Goal: Transaction & Acquisition: Purchase product/service

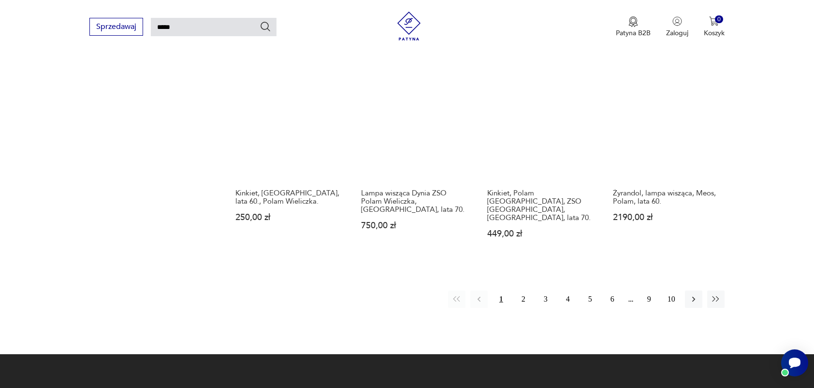
scroll to position [756, 0]
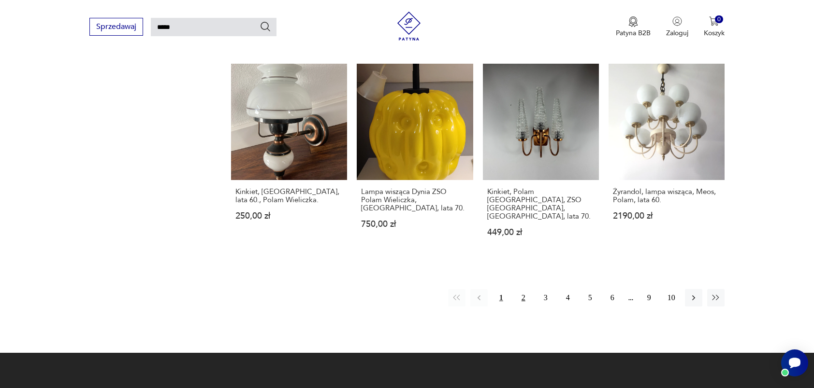
click at [527, 289] on button "2" at bounding box center [523, 297] width 17 height 17
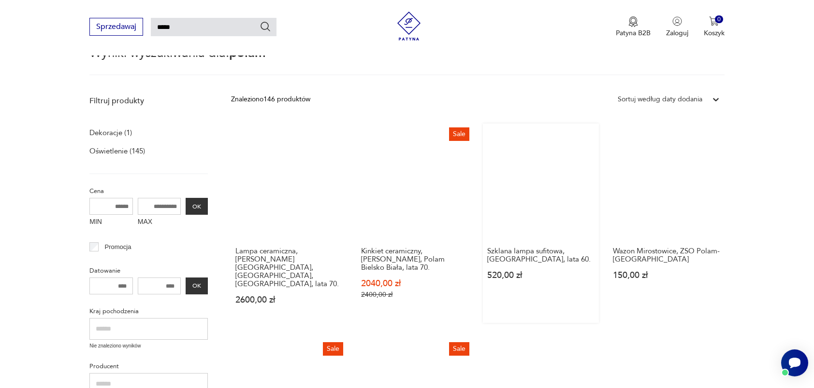
scroll to position [90, 0]
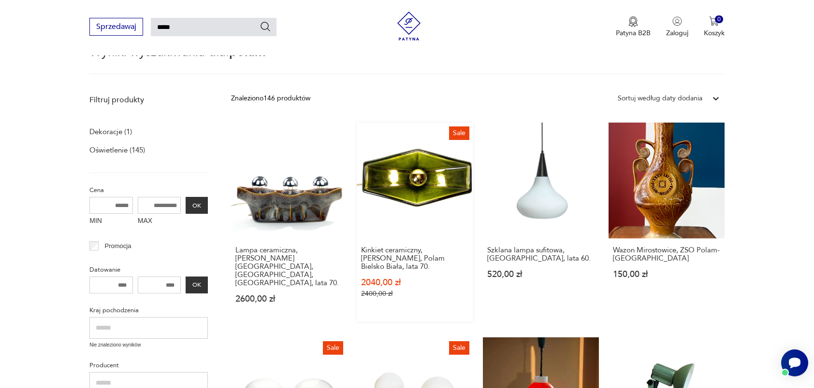
click at [405, 219] on link "Sale Kinkiet ceramiczny, [PERSON_NAME], Polam Bielsko Biała, lata 70. 2040,00 z…" at bounding box center [415, 223] width 116 height 200
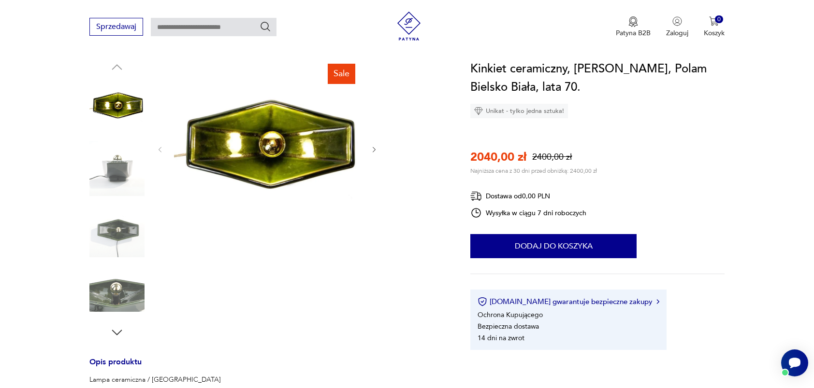
scroll to position [100, 0]
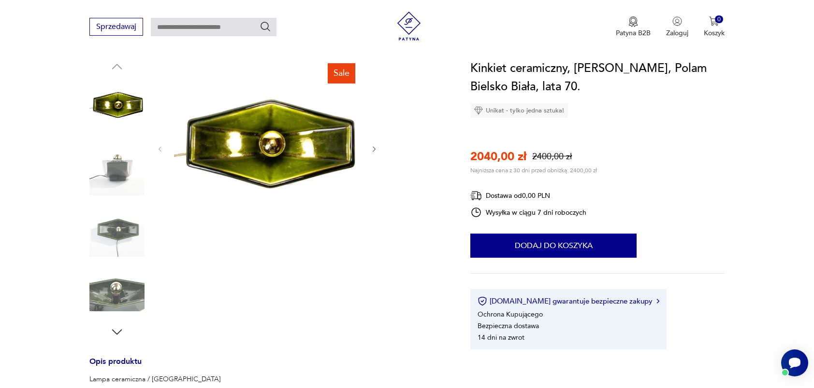
click at [117, 176] on img at bounding box center [116, 168] width 55 height 55
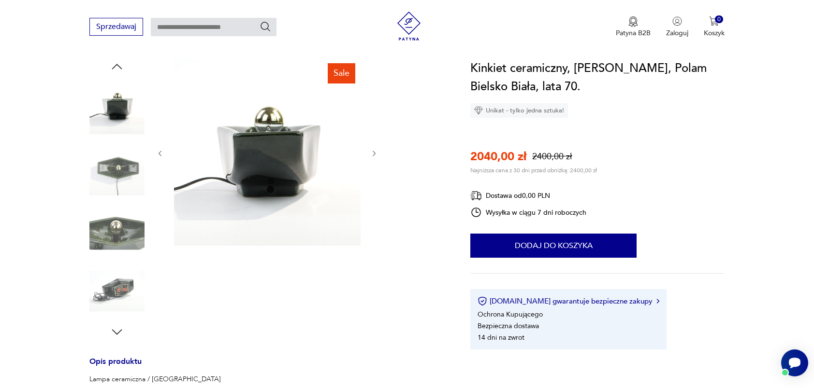
click at [117, 288] on img at bounding box center [116, 291] width 55 height 55
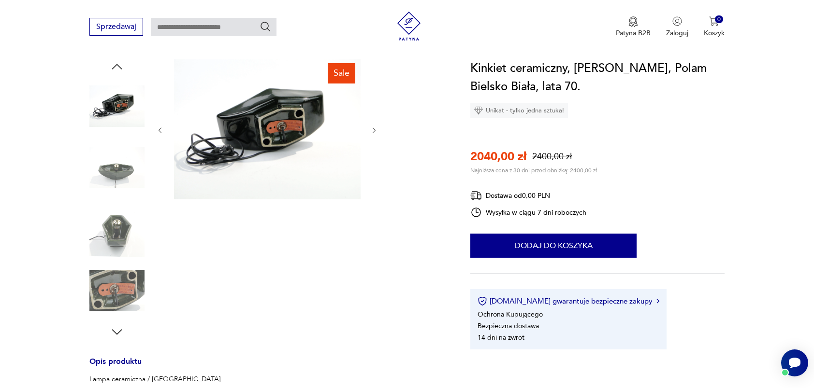
drag, startPoint x: 117, startPoint y: 287, endPoint x: 355, endPoint y: 217, distance: 247.2
click at [355, 217] on div "Sale" at bounding box center [267, 199] width 222 height 280
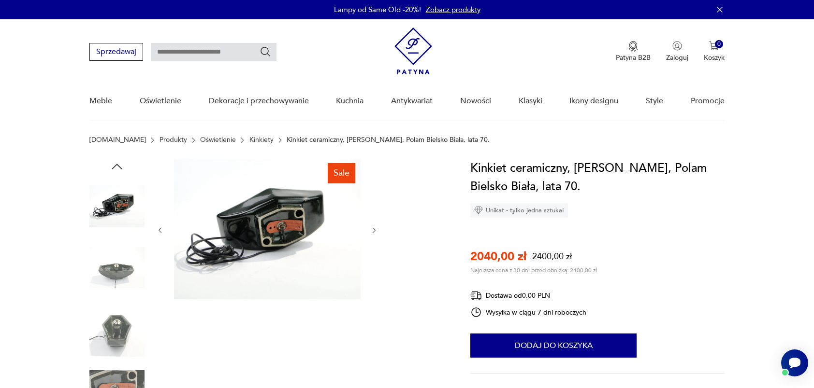
click at [116, 167] on icon "button" at bounding box center [117, 166] width 14 height 14
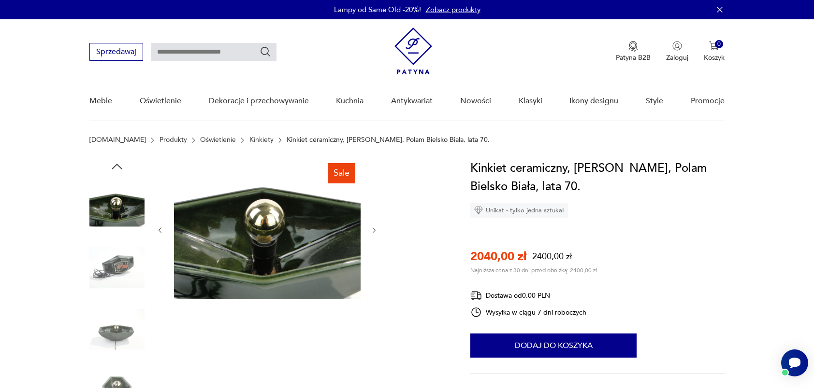
click at [116, 167] on icon "button" at bounding box center [117, 166] width 14 height 14
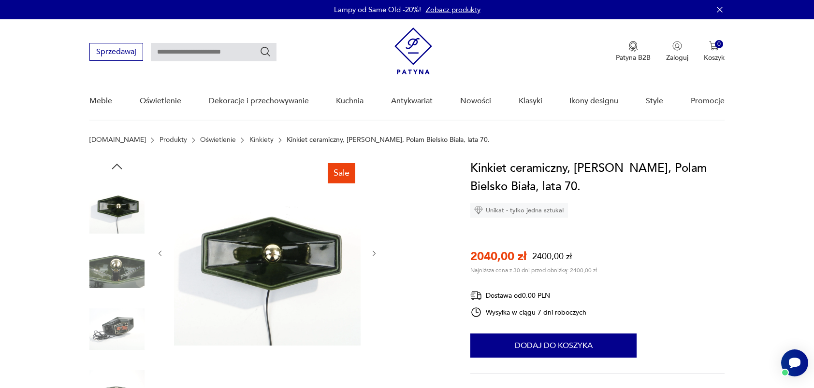
click at [116, 167] on icon "button" at bounding box center [117, 166] width 14 height 14
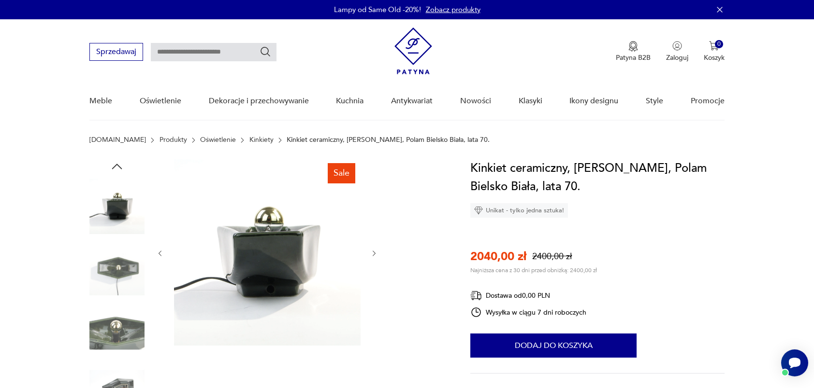
click at [116, 167] on icon "button" at bounding box center [117, 166] width 14 height 14
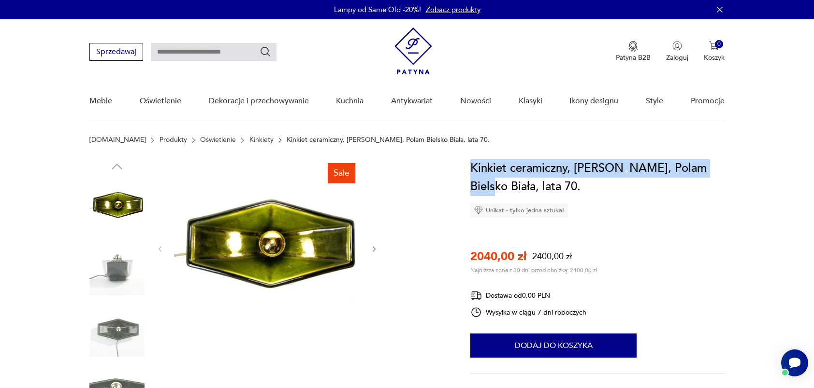
drag, startPoint x: 467, startPoint y: 166, endPoint x: 711, endPoint y: 172, distance: 244.6
copy h1 "Kinkiet ceramiczny, [PERSON_NAME][GEOGRAPHIC_DATA], Polam Bielsko"
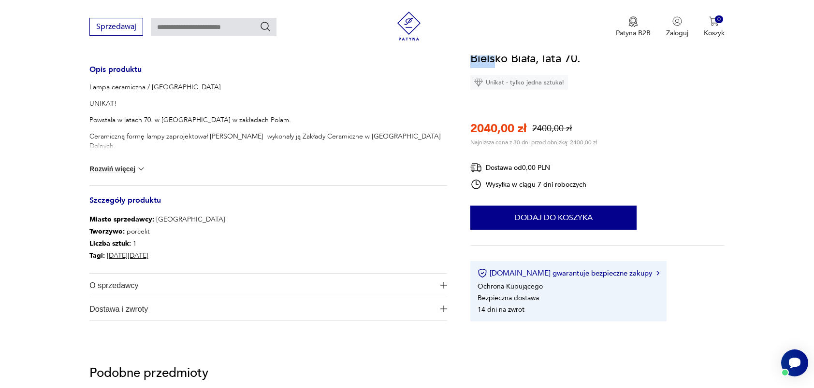
scroll to position [375, 0]
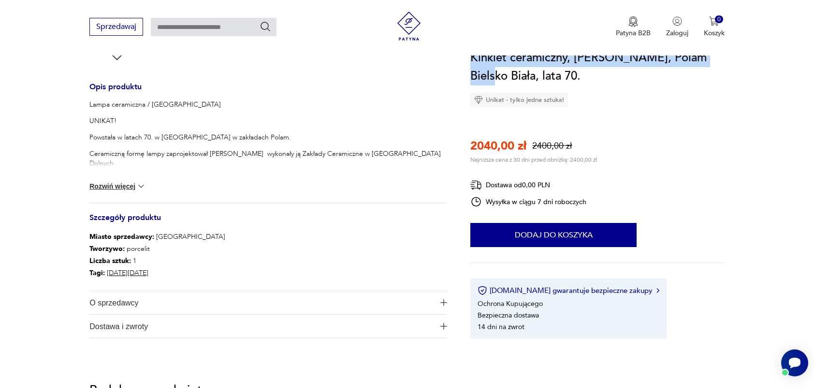
click at [96, 183] on button "Rozwiń więcej" at bounding box center [117, 187] width 56 height 10
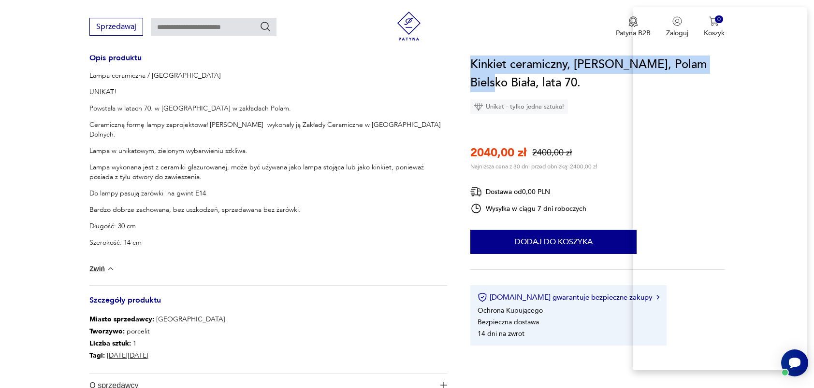
scroll to position [0, 0]
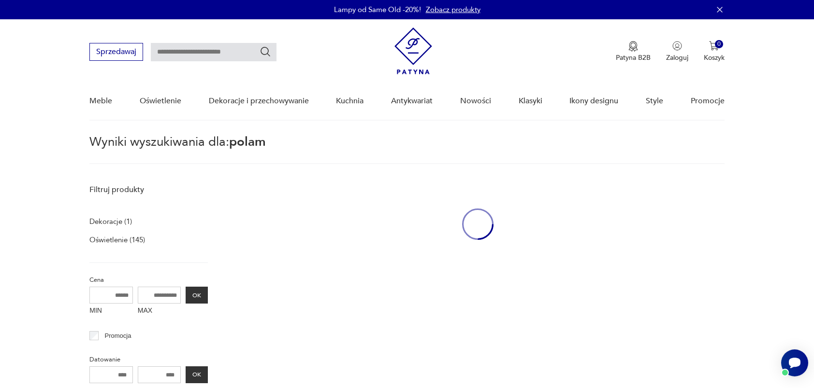
type input "*****"
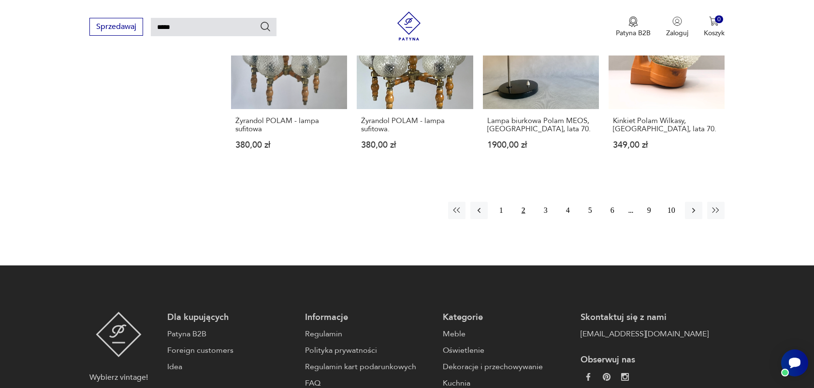
scroll to position [869, 0]
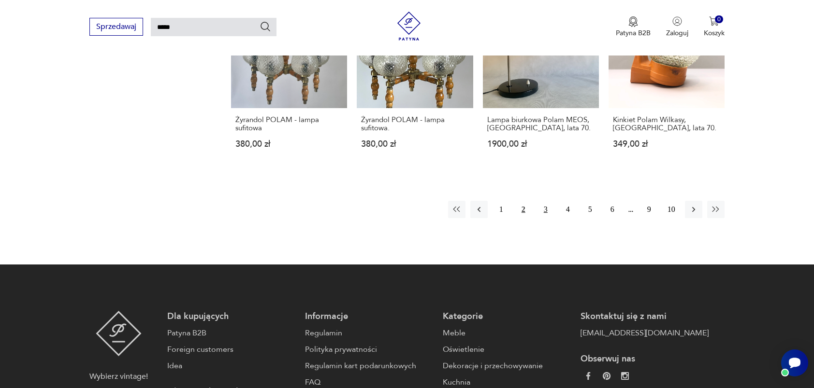
click at [547, 201] on button "3" at bounding box center [545, 209] width 17 height 17
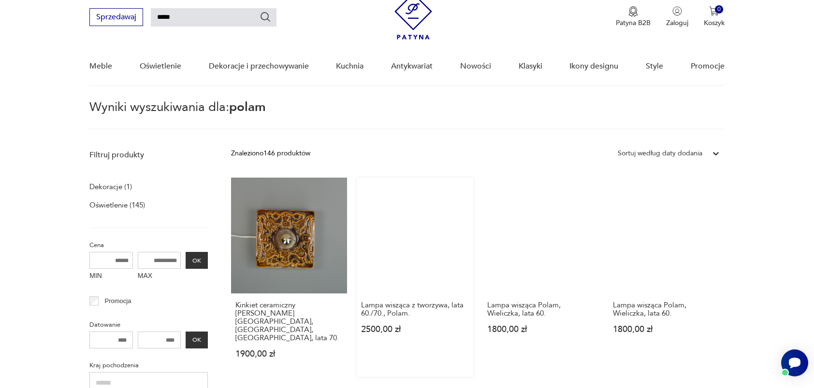
scroll to position [102, 0]
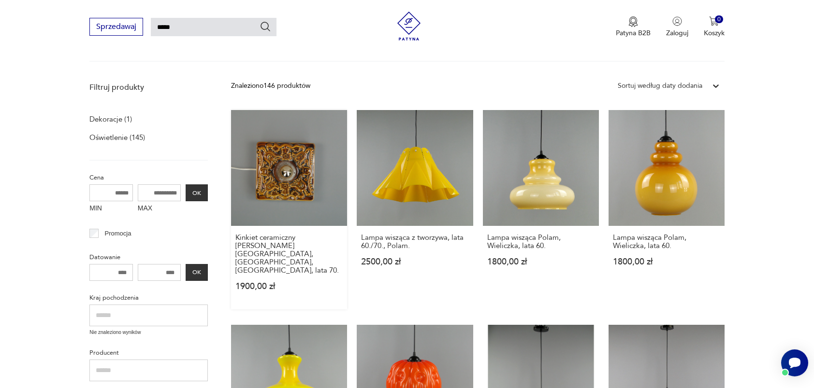
click at [316, 195] on link "Kinkiet ceramiczny [PERSON_NAME], Polam Piła, [GEOGRAPHIC_DATA], lata 70. 1900,…" at bounding box center [289, 210] width 116 height 200
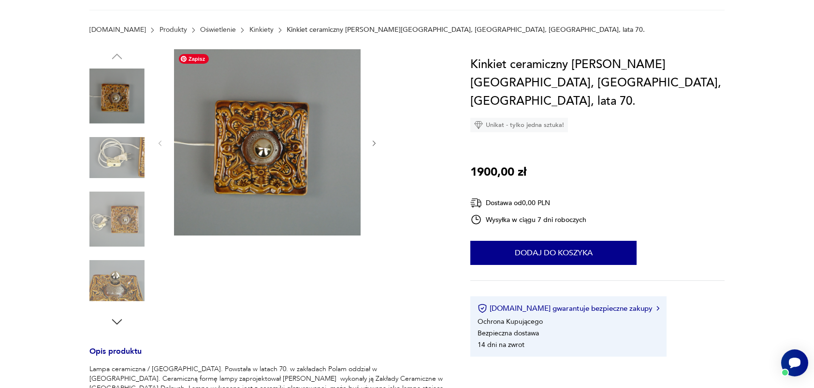
scroll to position [113, 0]
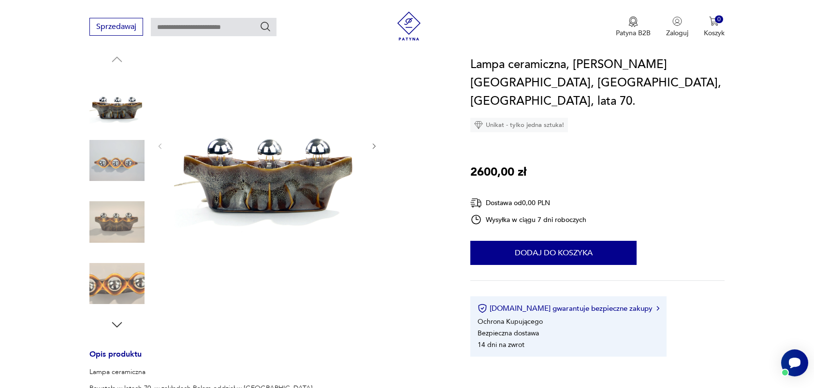
scroll to position [117, 0]
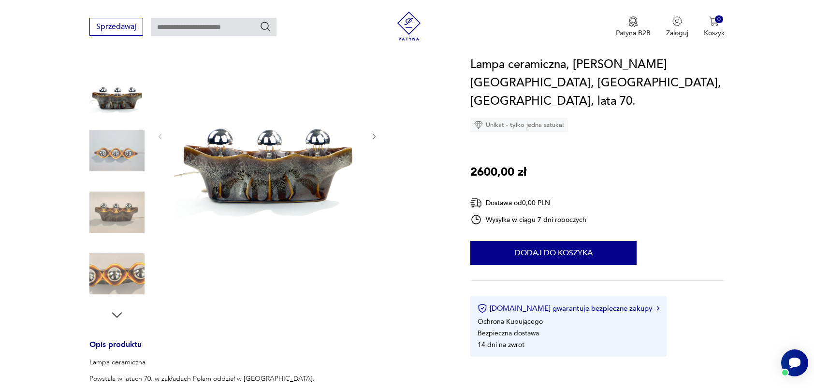
click at [111, 286] on img at bounding box center [116, 274] width 55 height 55
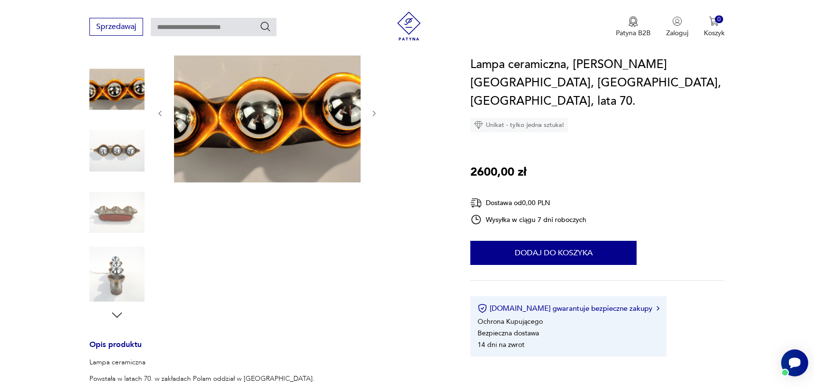
click at [126, 272] on img at bounding box center [116, 274] width 55 height 55
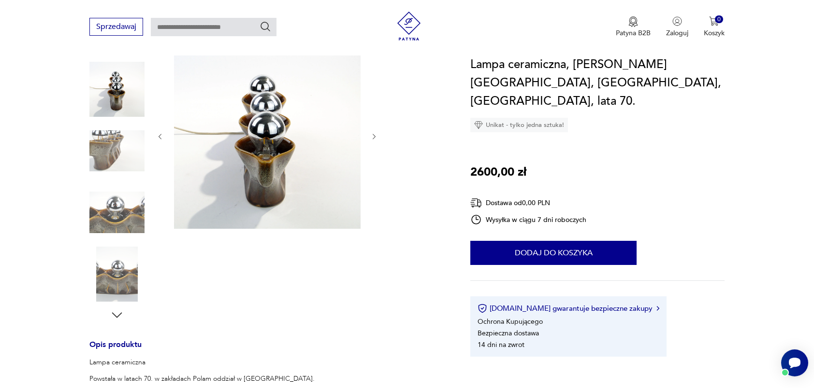
click at [125, 280] on img at bounding box center [116, 274] width 55 height 55
